Goal: Task Accomplishment & Management: Complete application form

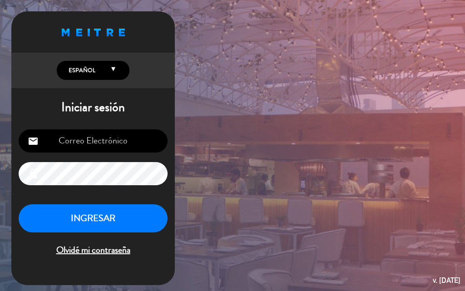
type input "[EMAIL_ADDRESS][DOMAIN_NAME]"
click at [103, 140] on input "[EMAIL_ADDRESS][DOMAIN_NAME]" at bounding box center [93, 140] width 149 height 23
click at [292, 175] on div "Proudly born in [DEMOGRAPHIC_DATA]. Made with love in [US_STATE] English Españo…" at bounding box center [232, 145] width 465 height 291
click at [90, 226] on button "INGRESAR" at bounding box center [93, 218] width 149 height 29
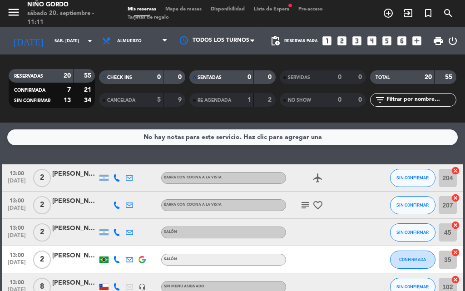
click at [198, 10] on span "Mapa de mesas" at bounding box center [183, 9] width 45 height 5
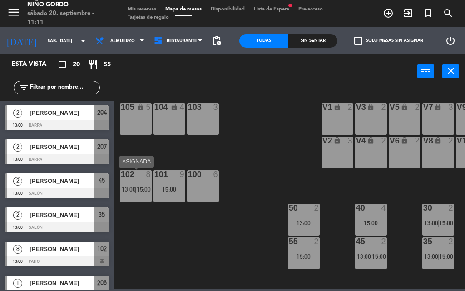
click at [131, 189] on span "13:00" at bounding box center [129, 189] width 14 height 7
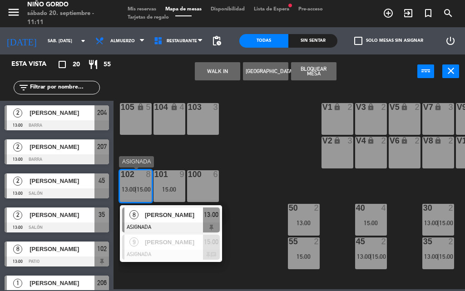
click at [193, 218] on span "[PERSON_NAME]" at bounding box center [174, 215] width 58 height 10
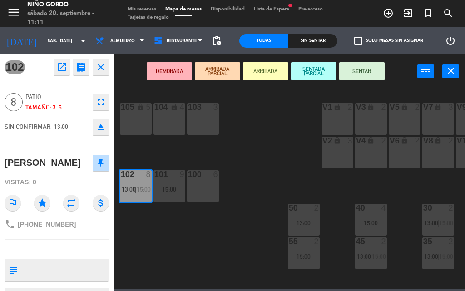
click at [151, 130] on div "105 lock 5" at bounding box center [136, 119] width 32 height 32
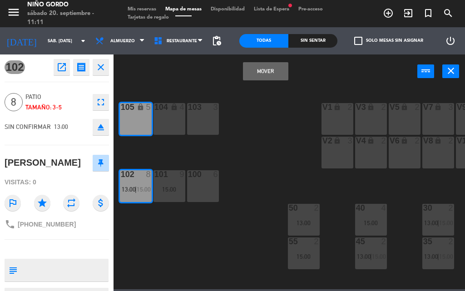
click at [159, 131] on div "104 lock 4" at bounding box center [169, 119] width 32 height 32
click at [270, 76] on button "Mover y Unir" at bounding box center [265, 71] width 45 height 18
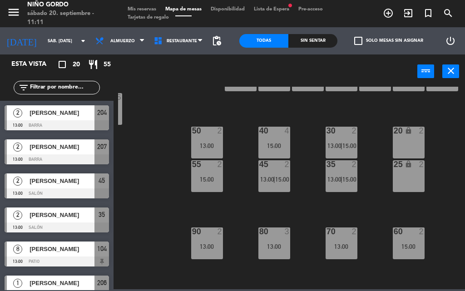
scroll to position [91, 97]
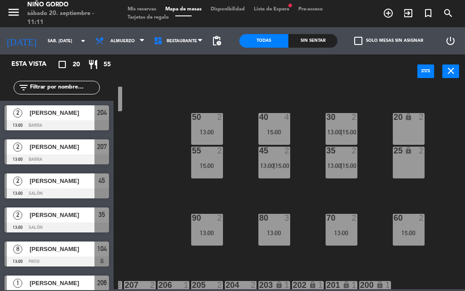
drag, startPoint x: 437, startPoint y: 186, endPoint x: 438, endPoint y: 206, distance: 20.0
click at [438, 206] on div "105 lock 8 13:00 104 lock 8 13:00 103 3 V1 lock 2 V3 lock 2 V9 lock 2 V5 lock 2…" at bounding box center [291, 188] width 347 height 202
click at [279, 238] on div "80 3 13:00" at bounding box center [274, 230] width 32 height 32
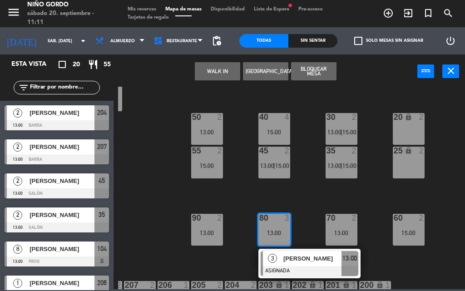
click at [306, 195] on div "105 lock 8 13:00 104 lock 8 13:00 103 3 V1 lock 2 V3 lock 2 V9 lock 2 V5 lock 2…" at bounding box center [291, 188] width 347 height 202
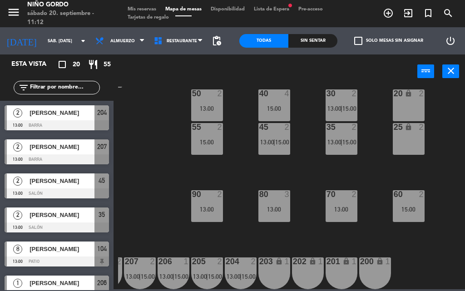
scroll to position [74, 97]
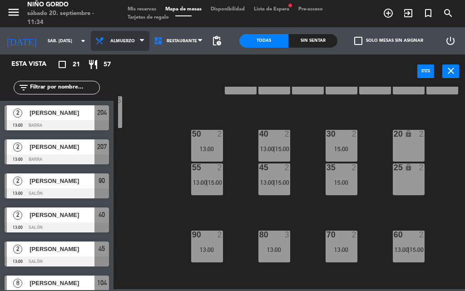
click at [108, 36] on span "Almuerzo" at bounding box center [120, 41] width 59 height 20
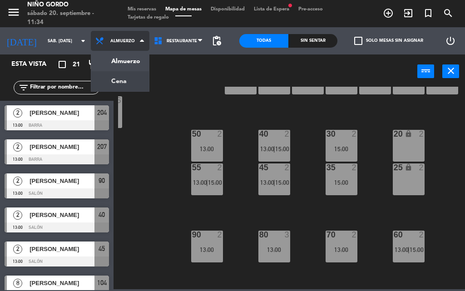
click at [114, 78] on ng-component "menu Niño Gordo sábado 20. septiembre - 11:34 Mis reservas Mapa de mesas Dispon…" at bounding box center [232, 144] width 465 height 289
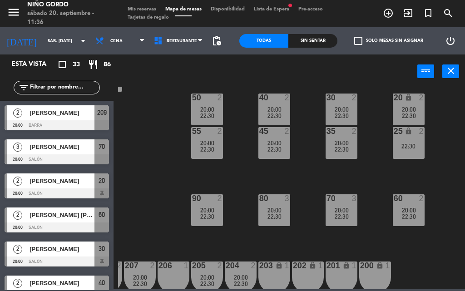
scroll to position [119, 97]
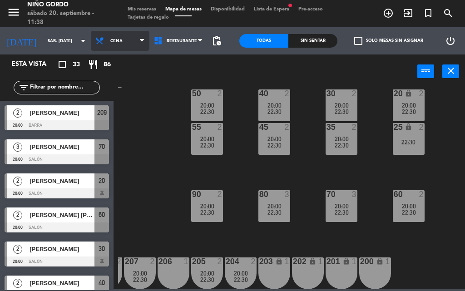
click at [133, 42] on span "Cena" at bounding box center [120, 41] width 59 height 20
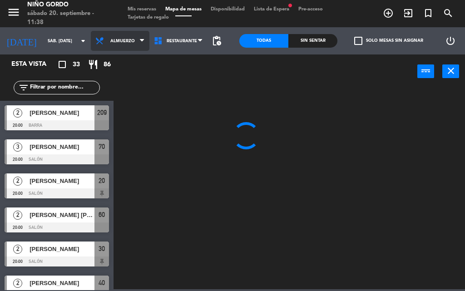
click at [124, 62] on ng-component "menu Niño Gordo sábado 20. septiembre - 11:38 Mis reservas Mapa de mesas Dispon…" at bounding box center [232, 144] width 465 height 289
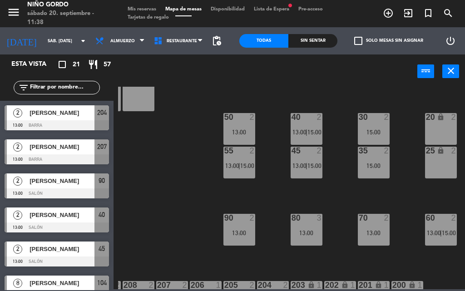
scroll to position [91, 85]
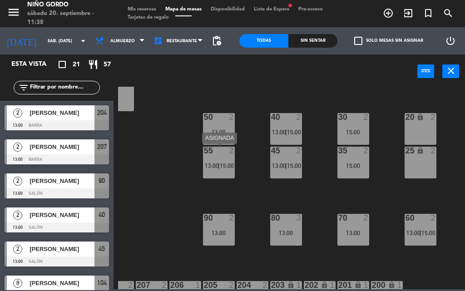
click at [213, 157] on div "55 2 13:00 | 15:00" at bounding box center [219, 163] width 32 height 32
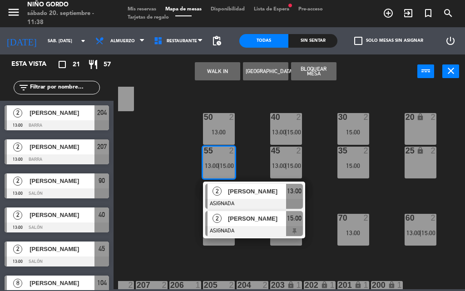
click at [264, 224] on div "[PERSON_NAME]" at bounding box center [256, 218] width 59 height 15
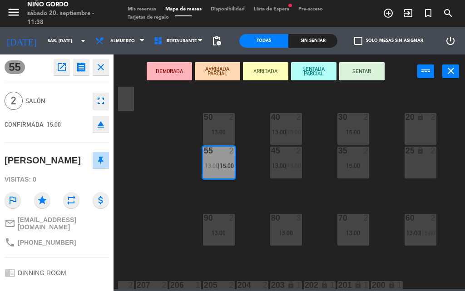
click at [287, 221] on div at bounding box center [285, 218] width 15 height 8
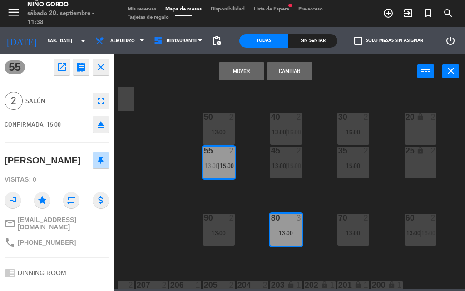
click at [234, 76] on button "Mover" at bounding box center [241, 71] width 45 height 18
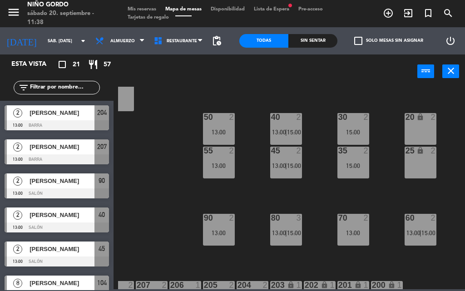
scroll to position [152, 0]
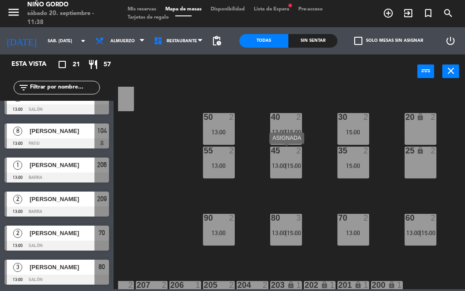
click at [290, 177] on div "45 2 13:00 | 15:00" at bounding box center [286, 163] width 32 height 32
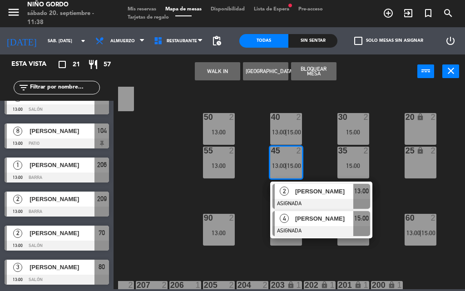
click at [289, 226] on div at bounding box center [321, 231] width 98 height 10
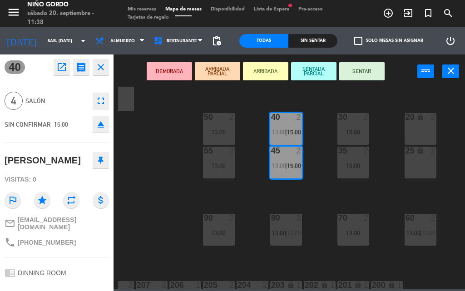
click at [417, 177] on div "25 lock 2" at bounding box center [420, 163] width 32 height 32
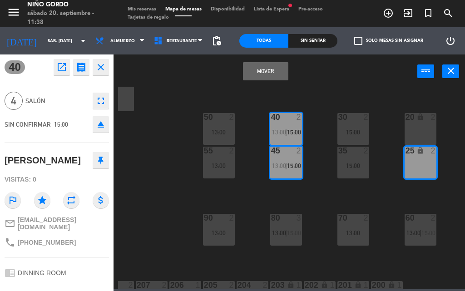
click at [417, 143] on div "20 lock 2" at bounding box center [420, 129] width 32 height 32
click at [285, 73] on button "Mover y Unir" at bounding box center [265, 71] width 45 height 18
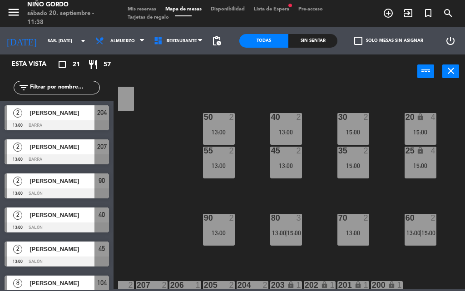
scroll to position [186, 0]
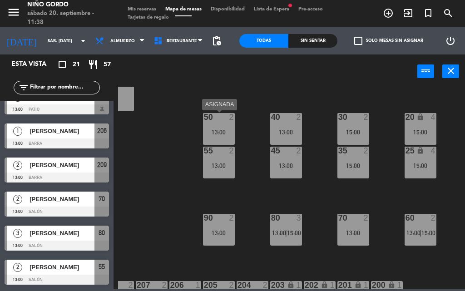
click at [225, 129] on div "13:00" at bounding box center [219, 132] width 32 height 6
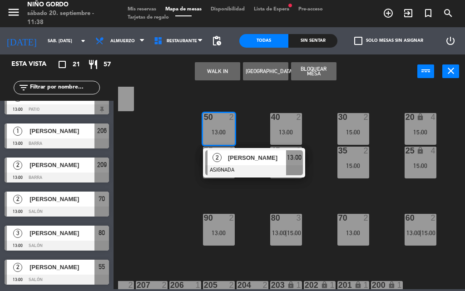
click at [224, 163] on div "2" at bounding box center [217, 157] width 20 height 15
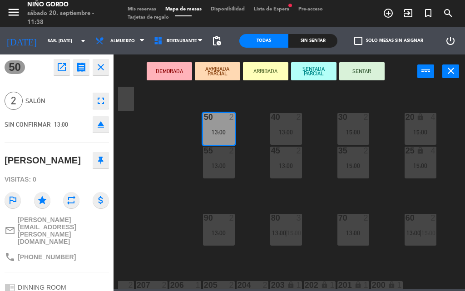
click at [241, 195] on div "105 lock 8 13:00 104 lock 8 13:00 103 3 V1 lock 2 V3 lock 2 V9 lock 2 V5 lock 2…" at bounding box center [291, 188] width 347 height 202
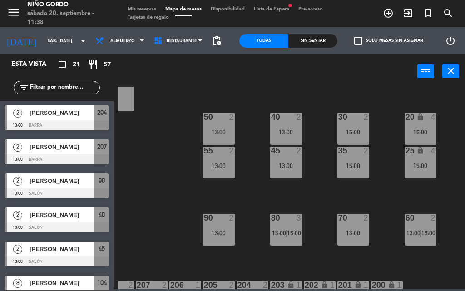
scroll to position [0, 0]
click at [212, 125] on div "50 2 13:00" at bounding box center [219, 129] width 32 height 32
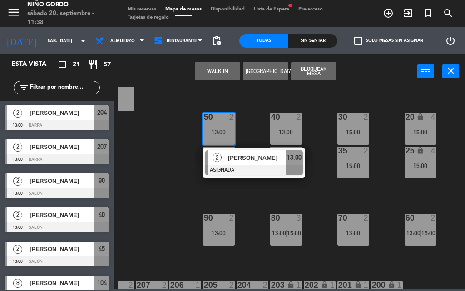
click at [188, 193] on div "105 lock 8 13:00 104 lock 8 13:00 103 3 V1 lock 2 V3 lock 2 V9 lock 2 V5 lock 2…" at bounding box center [291, 188] width 347 height 202
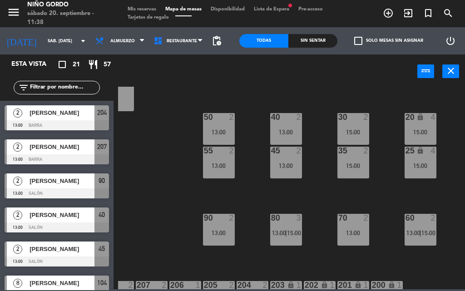
click at [208, 177] on div "55 2 13:00" at bounding box center [219, 163] width 32 height 32
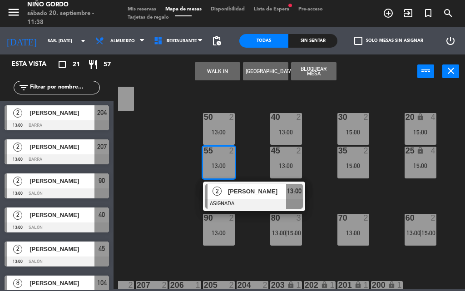
click at [215, 134] on div "13:00" at bounding box center [219, 132] width 32 height 6
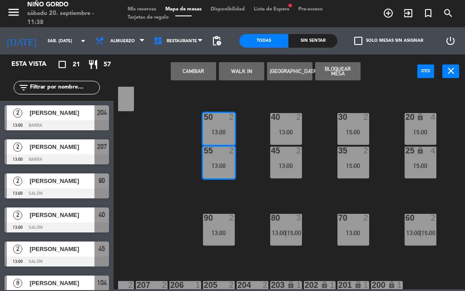
click at [285, 70] on button "[GEOGRAPHIC_DATA]" at bounding box center [289, 71] width 45 height 18
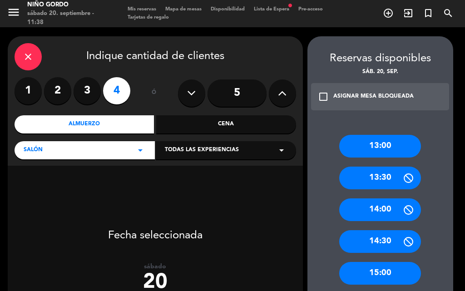
click at [227, 92] on input "5" at bounding box center [236, 92] width 59 height 27
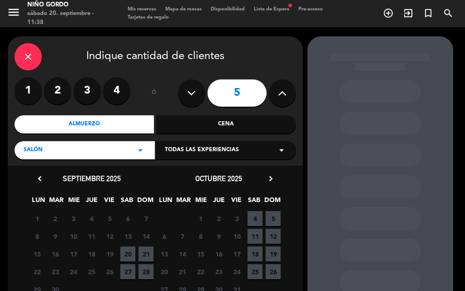
click at [130, 252] on span "20" at bounding box center [127, 253] width 15 height 15
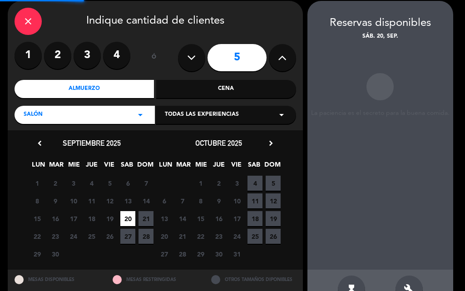
scroll to position [36, 0]
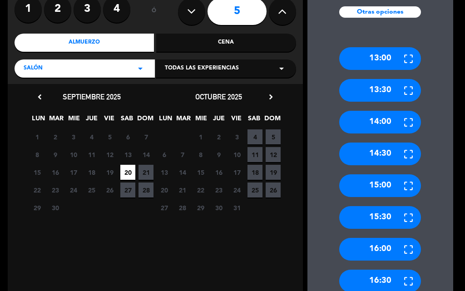
click at [382, 190] on div "15:00" at bounding box center [380, 185] width 82 height 23
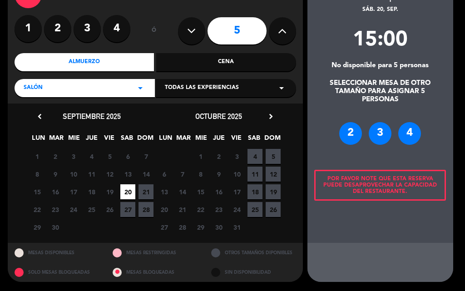
scroll to position [62, 0]
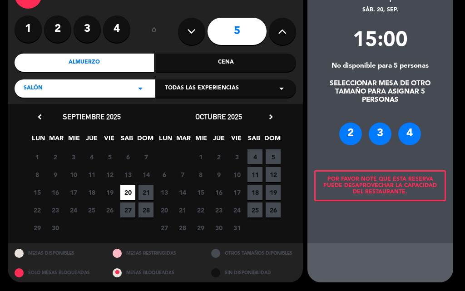
click at [406, 142] on div "4" at bounding box center [409, 134] width 23 height 23
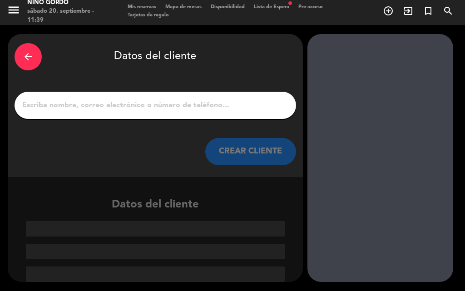
click at [157, 103] on input "1" at bounding box center [155, 105] width 268 height 13
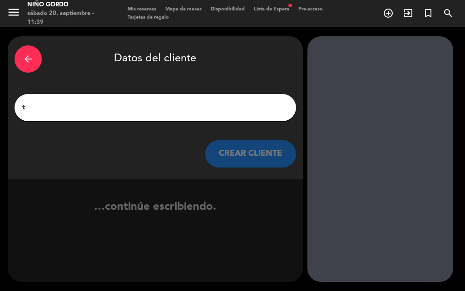
scroll to position [0, 0]
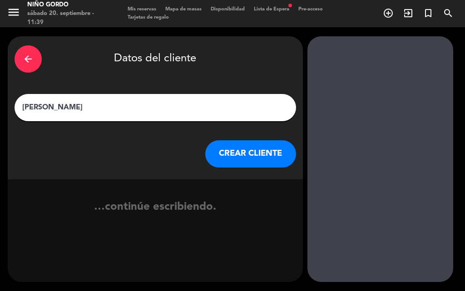
type input "[PERSON_NAME]"
click at [251, 155] on button "CREAR CLIENTE" at bounding box center [250, 153] width 91 height 27
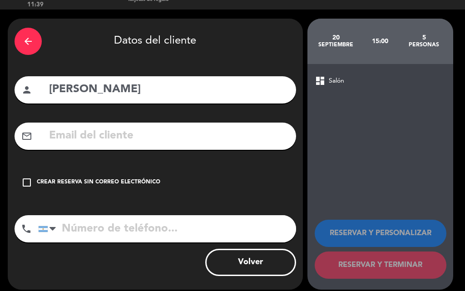
scroll to position [25, 0]
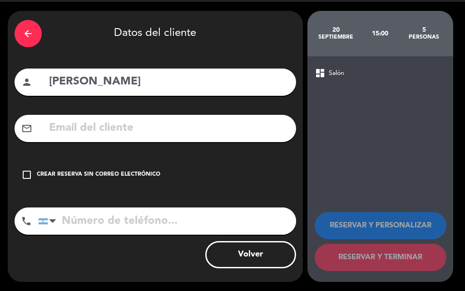
click at [119, 220] on input "tel" at bounding box center [167, 220] width 258 height 27
click at [55, 176] on div "Crear reserva sin correo electrónico" at bounding box center [98, 174] width 123 height 9
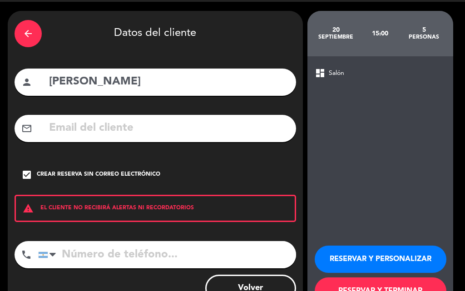
click at [124, 258] on input "tel" at bounding box center [167, 254] width 258 height 27
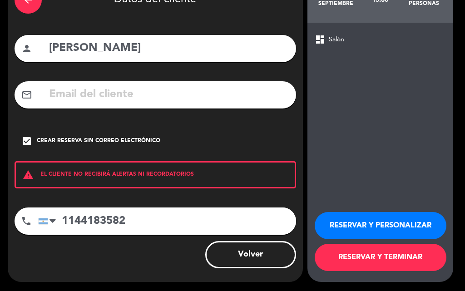
type input "1144183582"
click at [390, 260] on button "RESERVAR Y TERMINAR" at bounding box center [381, 257] width 132 height 27
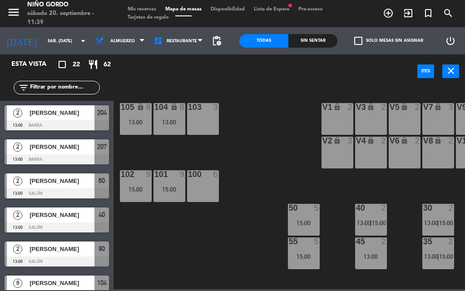
click at [277, 9] on span "Lista de Espera fiber_manual_record" at bounding box center [271, 9] width 44 height 5
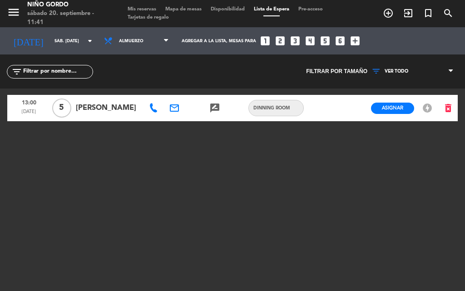
click at [203, 5] on div "menu Niño Gordo sábado 20. septiembre - 11:41 Mis reservas Mapa de mesas Dispon…" at bounding box center [232, 13] width 465 height 27
click at [201, 10] on span "Mapa de mesas" at bounding box center [183, 9] width 45 height 5
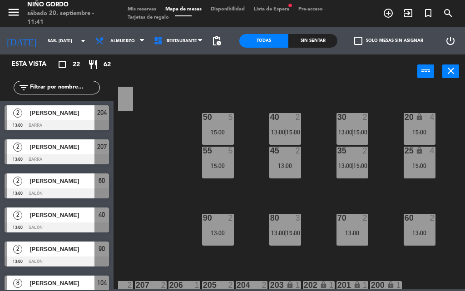
scroll to position [91, 97]
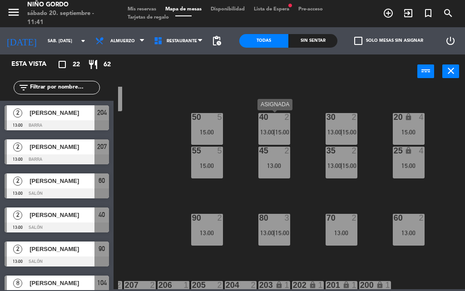
click at [289, 128] on div "40 2 13:00 | 15:00" at bounding box center [274, 129] width 32 height 32
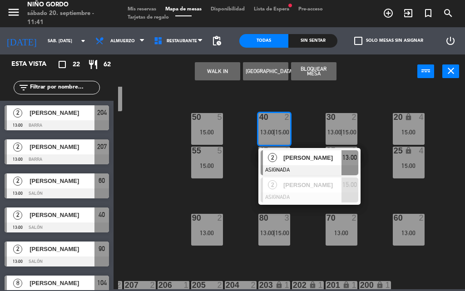
click at [311, 253] on div "105 lock 8 13:00 104 lock 8 13:00 103 3 V1 lock 2 V3 lock 2 V9 lock 2 V5 lock 2…" at bounding box center [291, 188] width 347 height 202
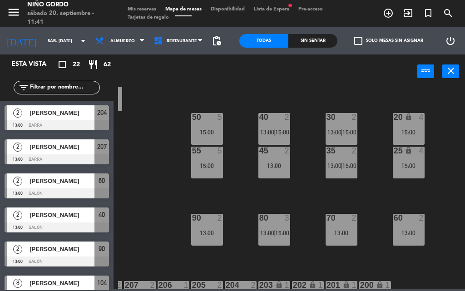
click at [274, 166] on div "13:00" at bounding box center [274, 165] width 32 height 6
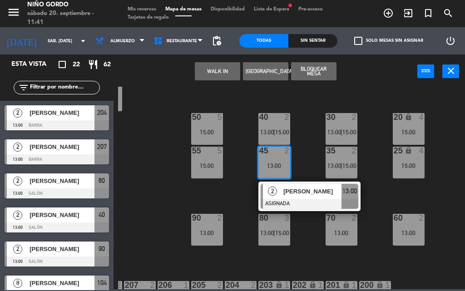
click at [308, 235] on div "105 lock 8 13:00 104 lock 8 13:00 103 3 V1 lock 2 V3 lock 2 V9 lock 2 V5 lock 2…" at bounding box center [291, 188] width 347 height 202
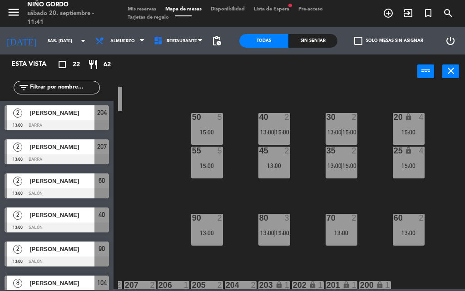
click at [341, 121] on div "30 2" at bounding box center [341, 117] width 32 height 9
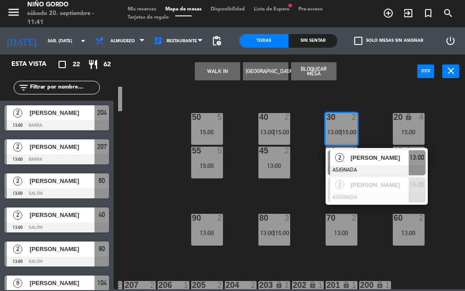
click at [449, 239] on div "105 lock 8 13:00 104 lock 8 13:00 103 3 V1 lock 2 V3 lock 2 V9 lock 2 V5 lock 2…" at bounding box center [291, 188] width 347 height 202
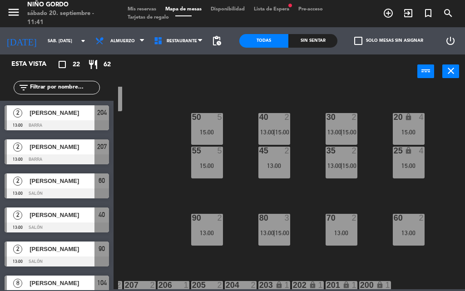
click at [414, 134] on div "15:00" at bounding box center [409, 132] width 32 height 6
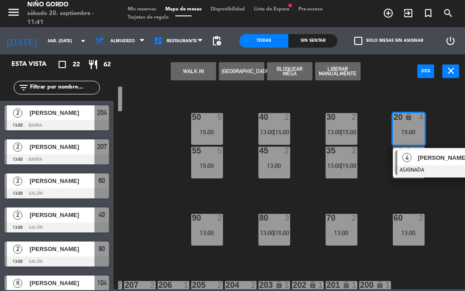
click at [444, 236] on div "105 lock 8 13:00 104 lock 8 13:00 103 3 V1 lock 2 V3 lock 2 V9 lock 2 V5 lock 2…" at bounding box center [291, 188] width 347 height 202
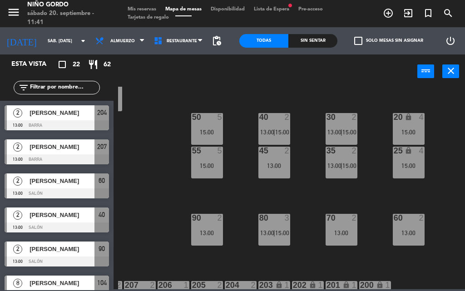
click at [285, 241] on div "80 3 13:00 | 15:00" at bounding box center [274, 230] width 32 height 32
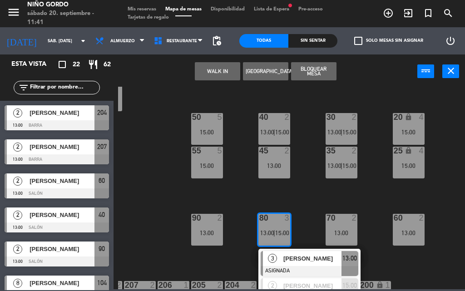
click at [450, 242] on div "105 lock 8 13:00 104 lock 8 13:00 103 3 V1 lock 2 V3 lock 2 V9 lock 2 V5 lock 2…" at bounding box center [291, 188] width 347 height 202
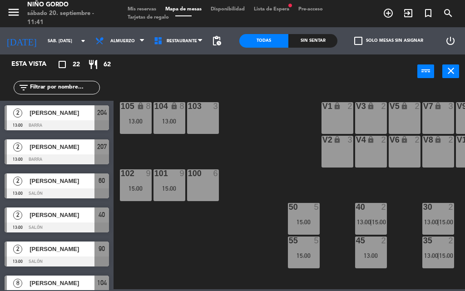
scroll to position [0, 0]
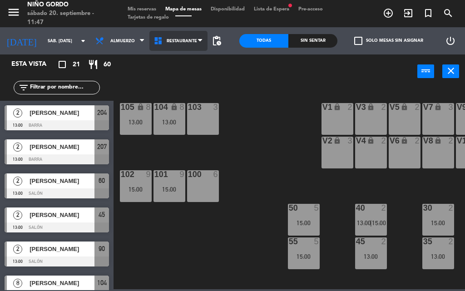
click at [176, 39] on span "Restaurante" at bounding box center [182, 41] width 30 height 5
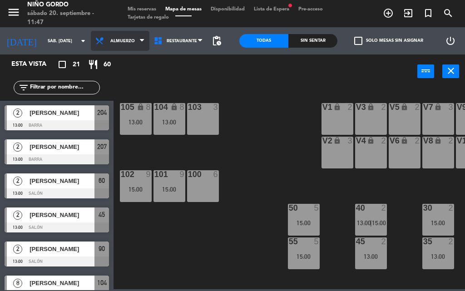
click at [117, 46] on span "Almuerzo" at bounding box center [120, 41] width 59 height 20
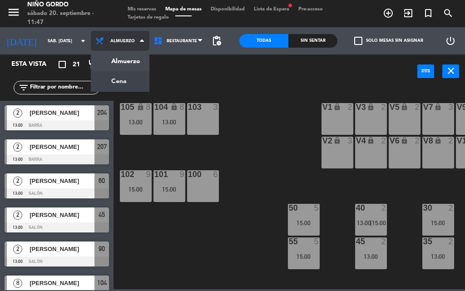
click at [108, 82] on ng-component "menu Niño Gordo sábado 20. septiembre - 11:47 Mis reservas Mapa de mesas Dispon…" at bounding box center [232, 144] width 465 height 289
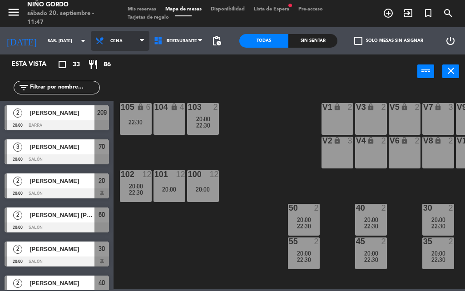
click at [122, 36] on span "Cena" at bounding box center [120, 41] width 59 height 20
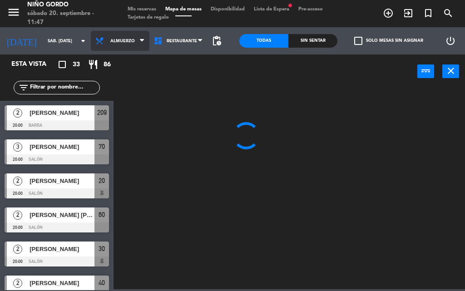
click at [127, 61] on ng-component "menu Niño Gordo sábado 20. septiembre - 11:47 Mis reservas Mapa de mesas Dispon…" at bounding box center [232, 144] width 465 height 289
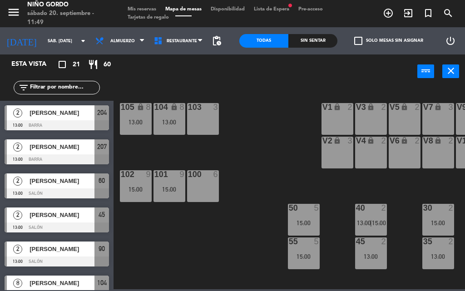
click at [294, 7] on span "Lista de Espera fiber_manual_record" at bounding box center [271, 9] width 44 height 5
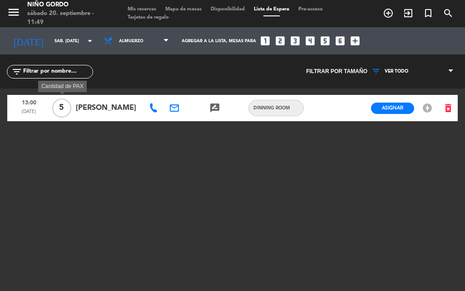
click at [65, 111] on span "5" at bounding box center [61, 107] width 19 height 19
click at [386, 107] on span "Asignar" at bounding box center [392, 107] width 21 height 7
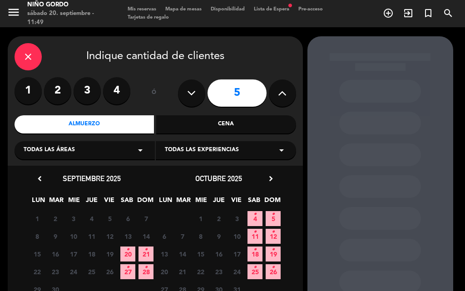
click at [274, 97] on button at bounding box center [282, 92] width 27 height 27
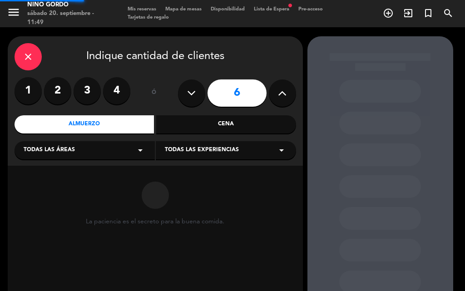
click at [274, 97] on button at bounding box center [282, 92] width 27 height 27
type input "7"
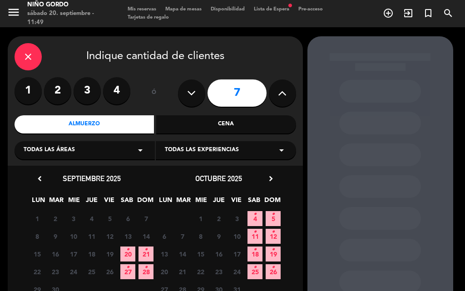
click at [133, 248] on span "20 •" at bounding box center [127, 253] width 15 height 15
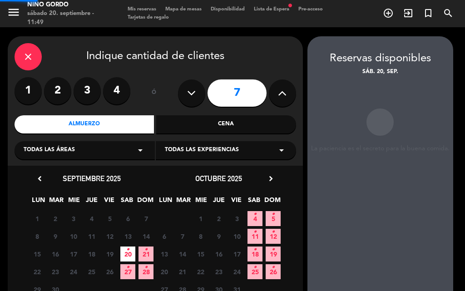
scroll to position [36, 0]
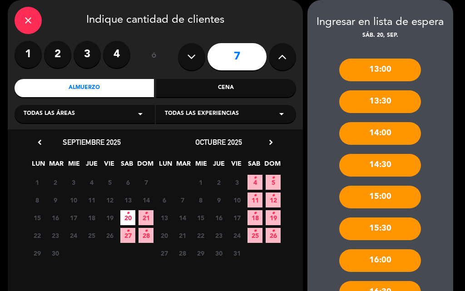
click at [394, 197] on div "15:00" at bounding box center [380, 197] width 82 height 23
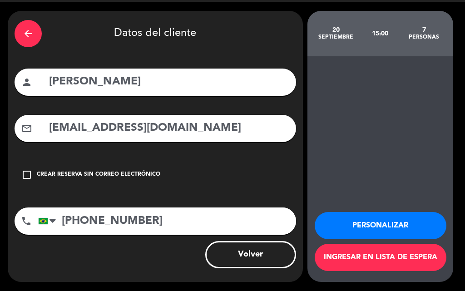
click at [365, 222] on button "Personalizar" at bounding box center [381, 225] width 132 height 27
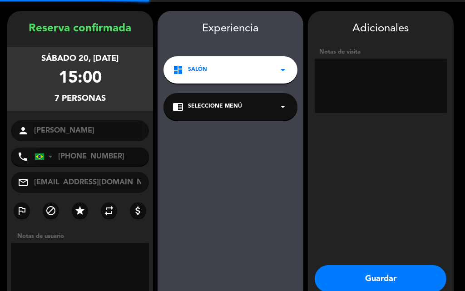
scroll to position [36, 0]
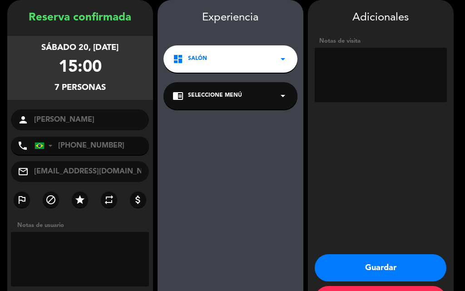
click at [191, 62] on span "Salón" at bounding box center [197, 58] width 19 height 9
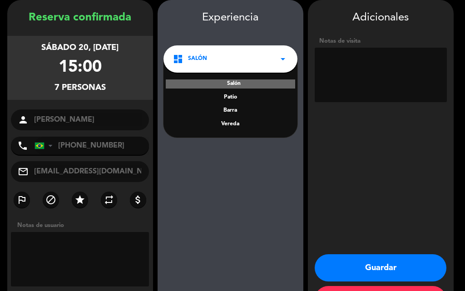
click at [240, 98] on div "Patio" at bounding box center [230, 97] width 116 height 9
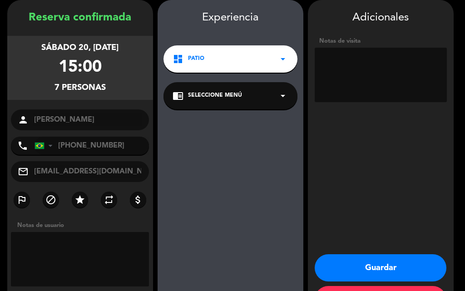
scroll to position [72, 0]
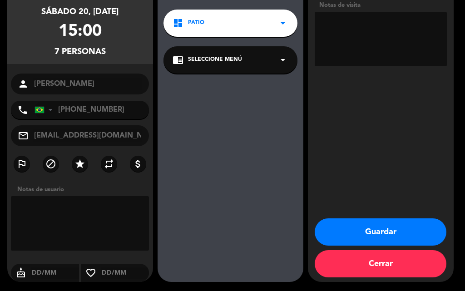
click at [400, 233] on button "Guardar" at bounding box center [381, 231] width 132 height 27
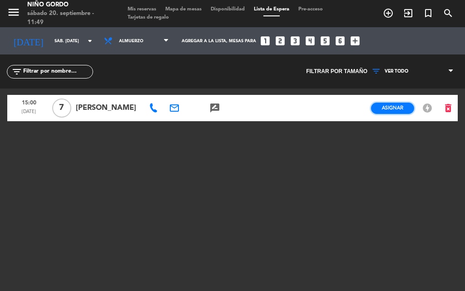
click at [399, 112] on button "Asignar" at bounding box center [392, 108] width 43 height 11
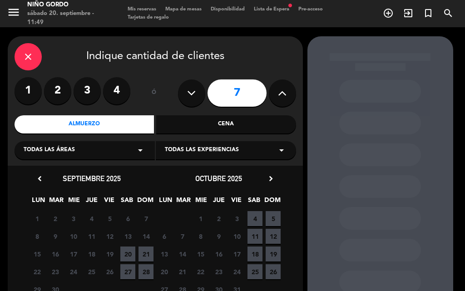
scroll to position [62, 0]
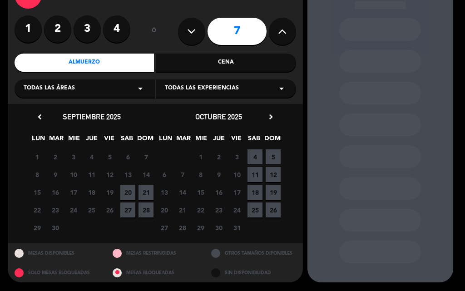
click at [124, 193] on span "20" at bounding box center [127, 192] width 15 height 15
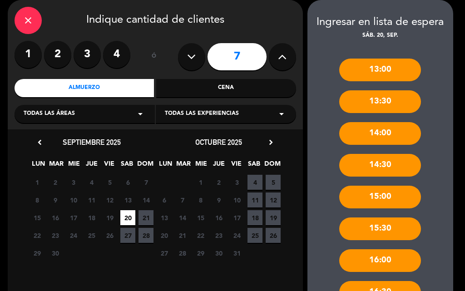
scroll to position [138, 0]
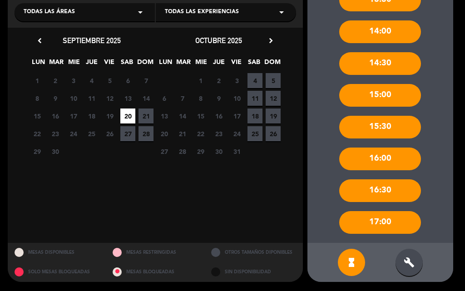
click at [399, 266] on div "build" at bounding box center [408, 262] width 27 height 27
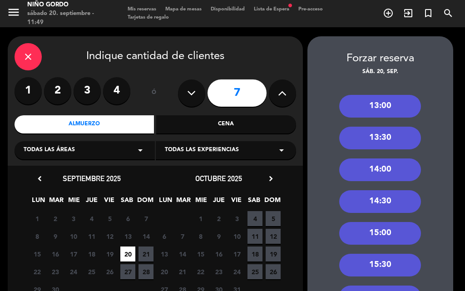
scroll to position [91, 0]
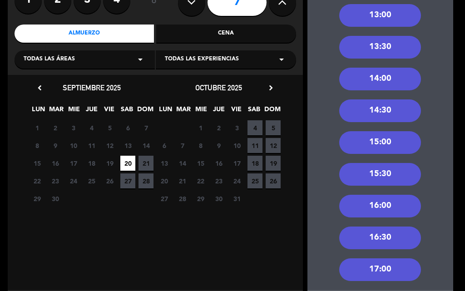
click at [377, 146] on div "15:00" at bounding box center [380, 142] width 82 height 23
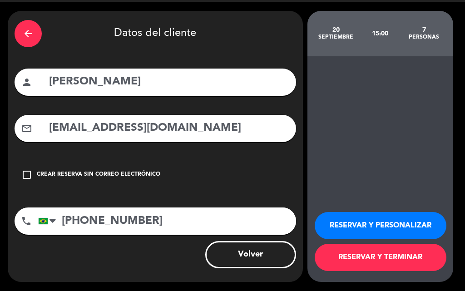
scroll to position [25, 0]
click at [430, 261] on button "RESERVAR Y TERMINAR" at bounding box center [381, 257] width 132 height 27
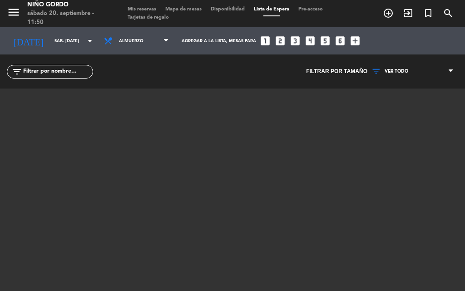
click at [176, 8] on span "Mapa de mesas" at bounding box center [183, 9] width 45 height 5
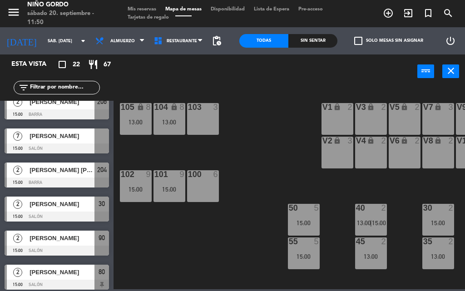
scroll to position [454, 0]
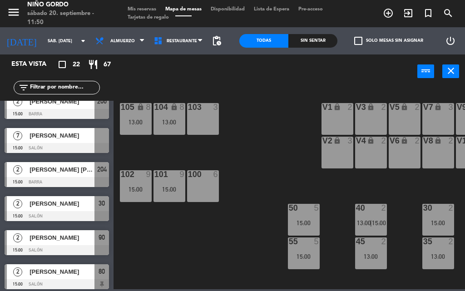
click at [53, 143] on div "[PERSON_NAME]" at bounding box center [62, 135] width 66 height 15
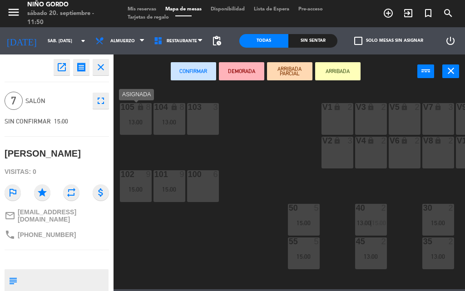
click at [142, 113] on div "105 lock 8 13:00" at bounding box center [136, 119] width 32 height 32
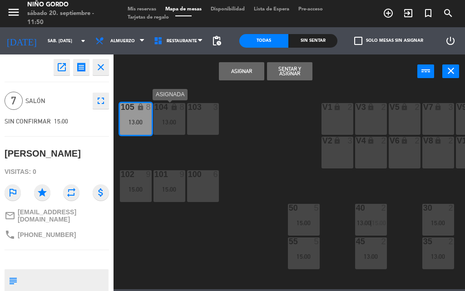
click at [162, 119] on div "13:00" at bounding box center [169, 122] width 32 height 6
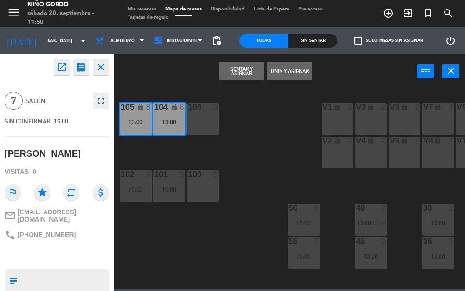
click at [296, 75] on button "Unir y asignar" at bounding box center [289, 71] width 45 height 18
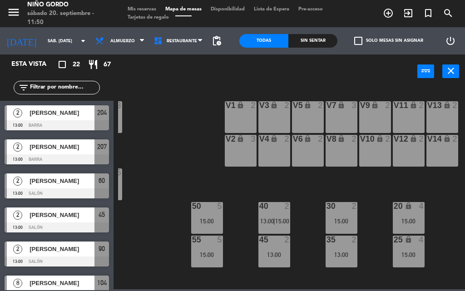
scroll to position [0, 97]
